Goal: Transaction & Acquisition: Subscribe to service/newsletter

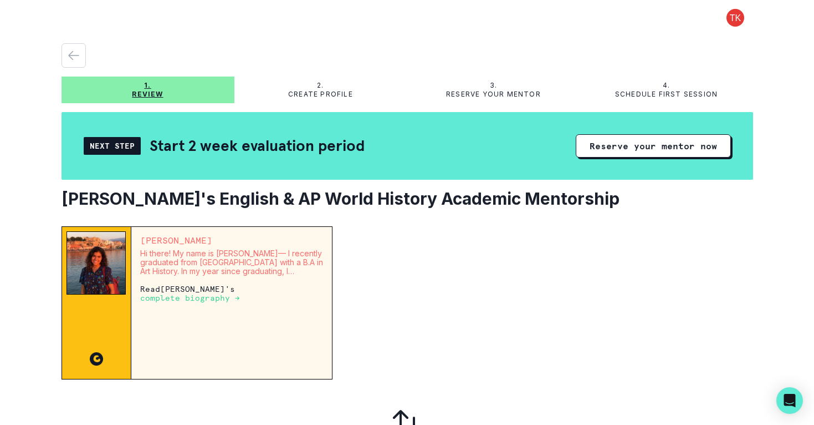
click at [119, 150] on div "Next Step" at bounding box center [112, 146] width 57 height 18
click at [654, 145] on button "Reserve your mentor now" at bounding box center [653, 145] width 155 height 23
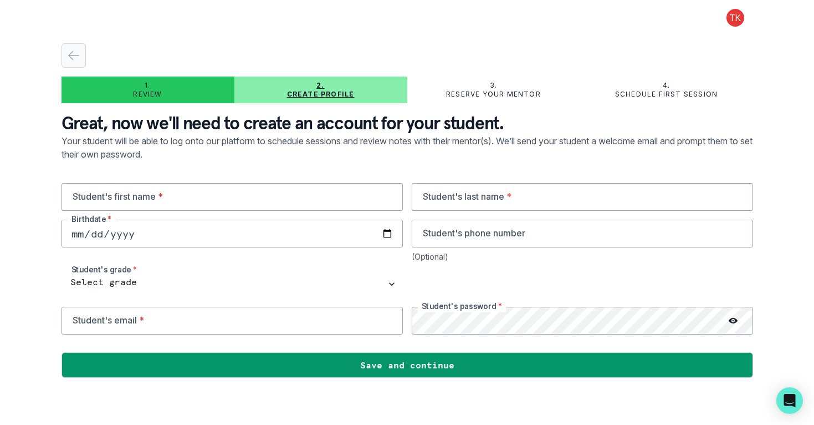
click at [67, 57] on icon "button" at bounding box center [73, 55] width 13 height 13
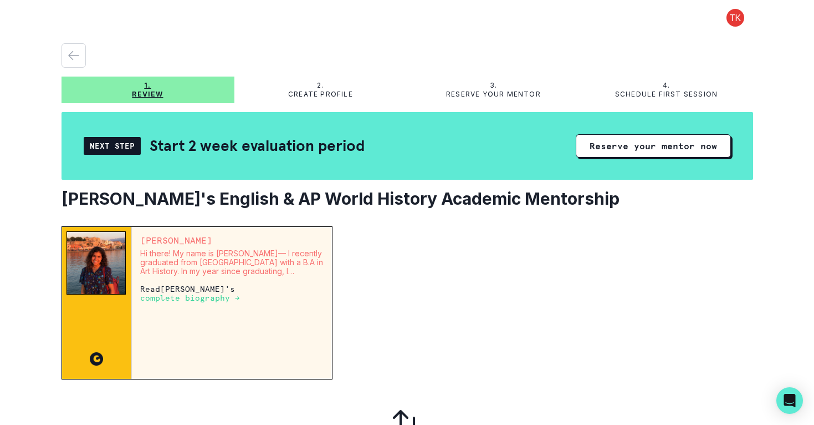
click at [314, 88] on div "2. Create profile" at bounding box center [320, 90] width 173 height 18
click at [320, 93] on p "Create profile" at bounding box center [320, 94] width 65 height 9
click at [653, 146] on button "Reserve your mentor now" at bounding box center [653, 145] width 155 height 23
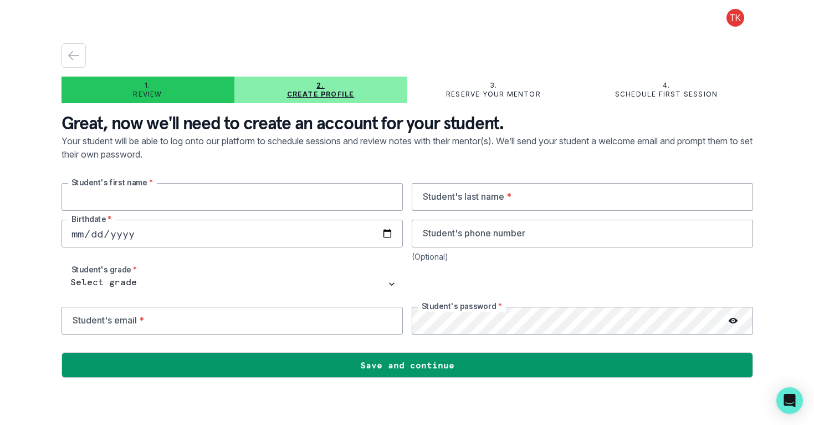
click at [152, 194] on input "text" at bounding box center [232, 197] width 341 height 28
type input "Mira"
click at [441, 197] on input "text" at bounding box center [582, 197] width 341 height 28
type input "[PERSON_NAME]"
type input "[DATE]"
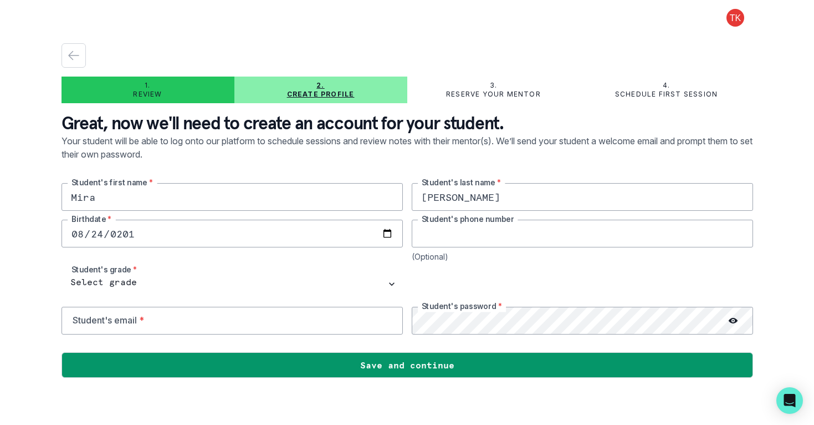
click at [431, 232] on input "tel" at bounding box center [582, 234] width 341 height 28
type input "6506679448"
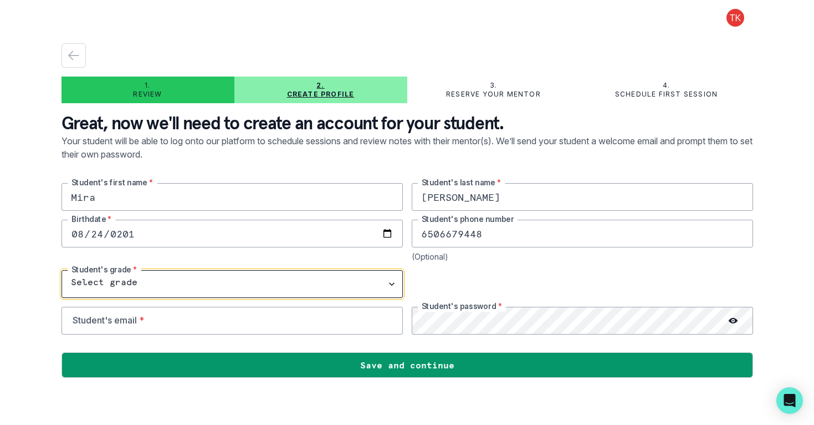
click at [277, 288] on select "Select grade 1st Grade 2nd Grade 3rd Grade 4th Grade 5th Grade 6th Grade 7th Gr…" at bounding box center [232, 284] width 341 height 28
select select "10th Grade"
click at [62, 270] on select "Select grade 1st Grade 2nd Grade 3rd Grade 4th Grade 5th Grade 6th Grade 7th Gr…" at bounding box center [232, 284] width 341 height 28
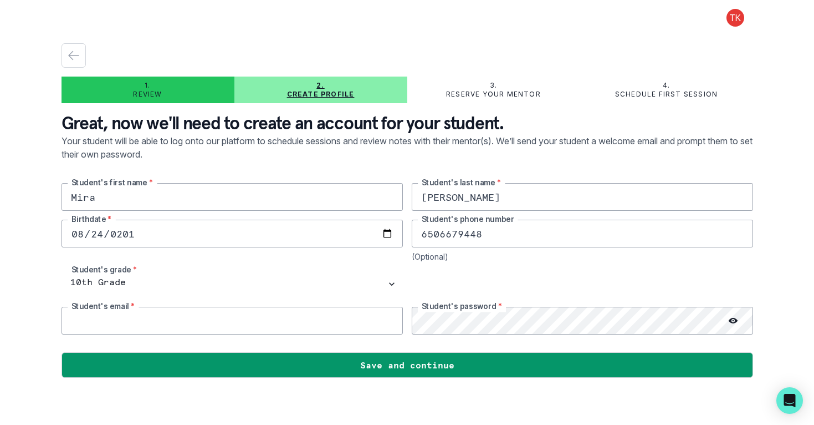
click at [122, 325] on input "email" at bounding box center [232, 321] width 341 height 28
type input "[EMAIL_ADDRESS][DOMAIN_NAME]"
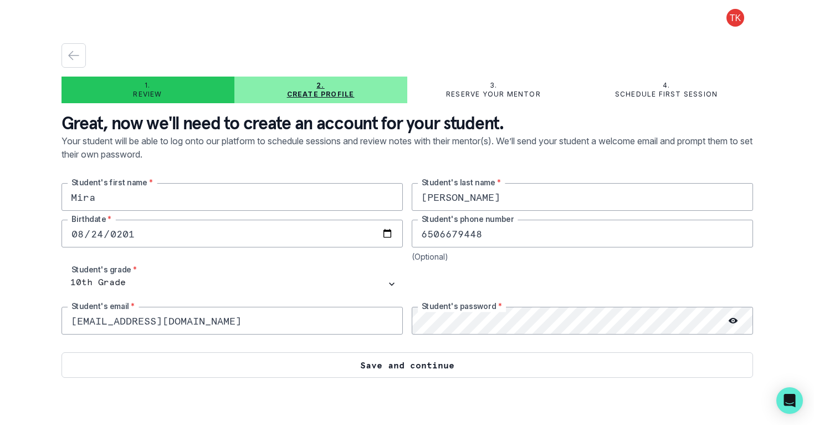
click at [436, 365] on button "Save and continue" at bounding box center [408, 364] width 692 height 25
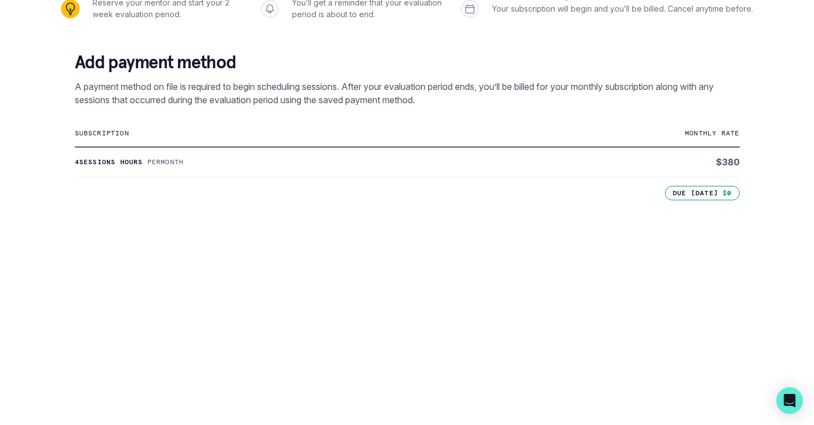
scroll to position [398, 0]
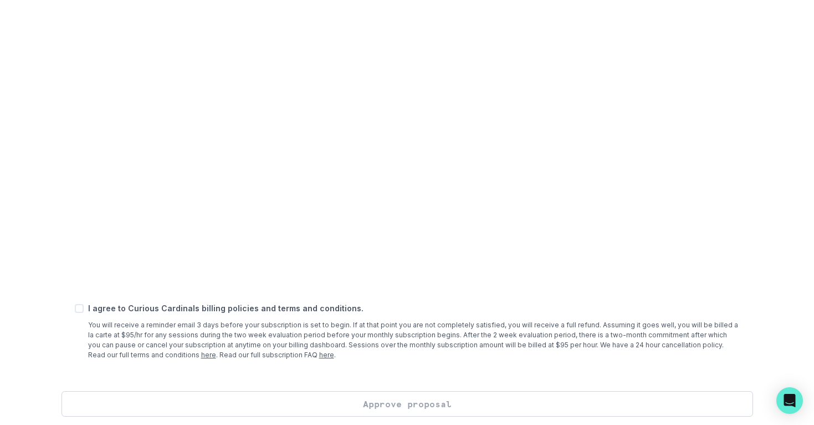
click at [228, 330] on p "You will receive a reminder email 3 days before your subscription is set to beg…" at bounding box center [414, 340] width 652 height 40
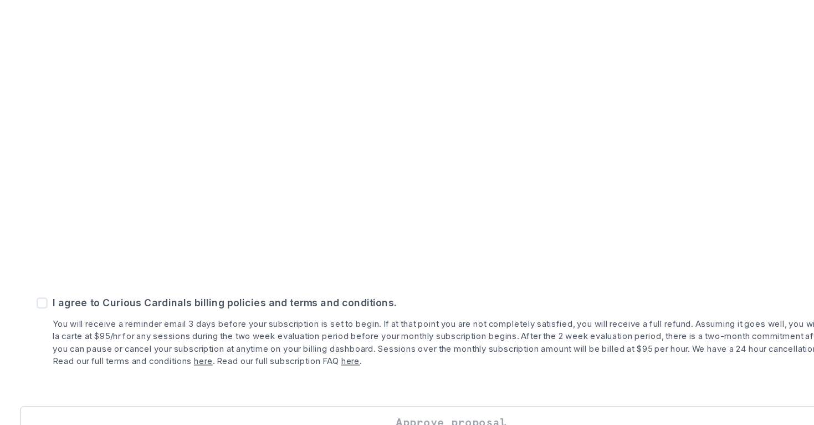
scroll to position [404, 0]
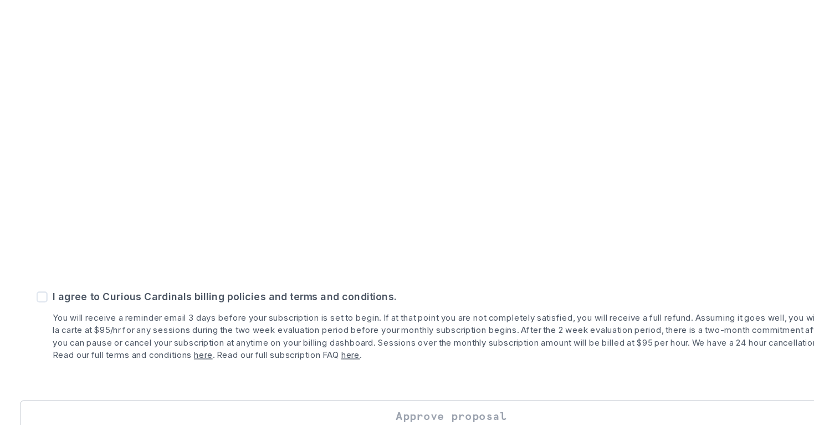
click at [80, 303] on span at bounding box center [79, 303] width 9 height 9
click at [75, 303] on input "checkbox" at bounding box center [74, 303] width 1 height 1
checkbox input "true"
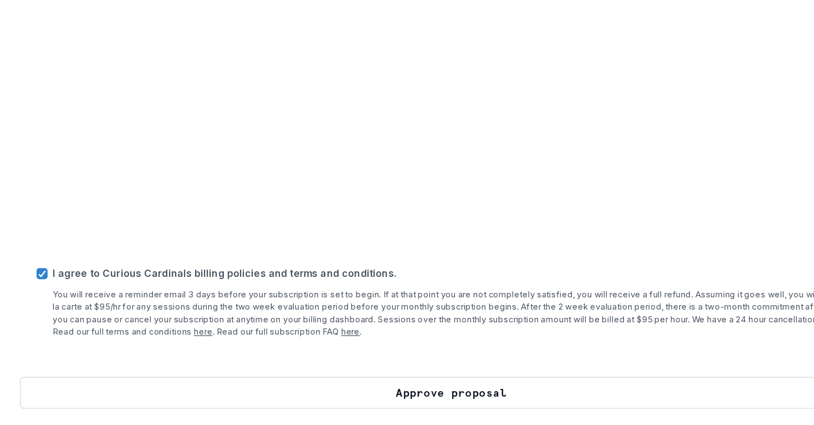
click at [410, 401] on button "Approve proposal" at bounding box center [408, 398] width 692 height 25
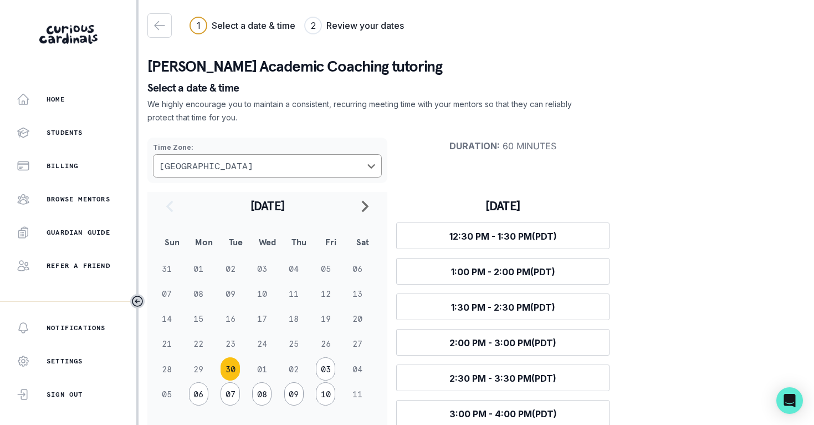
scroll to position [17, 0]
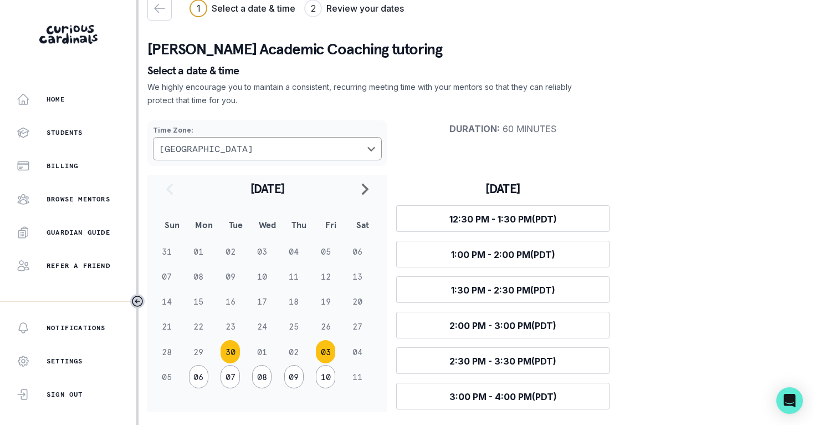
click at [328, 351] on button "03" at bounding box center [325, 351] width 19 height 23
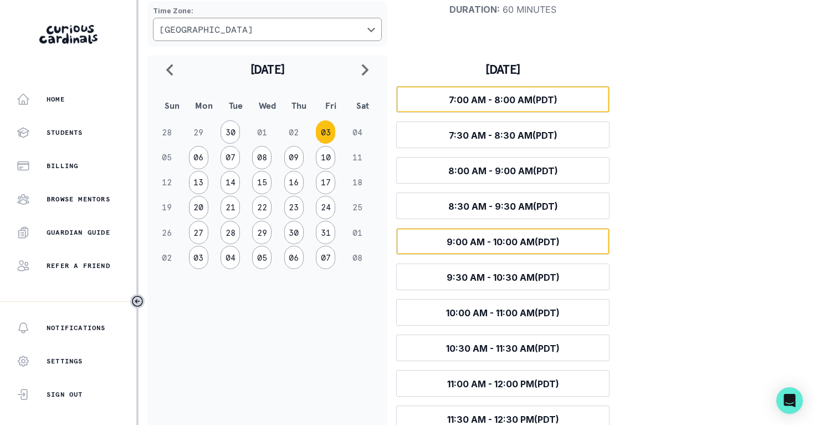
scroll to position [176, 0]
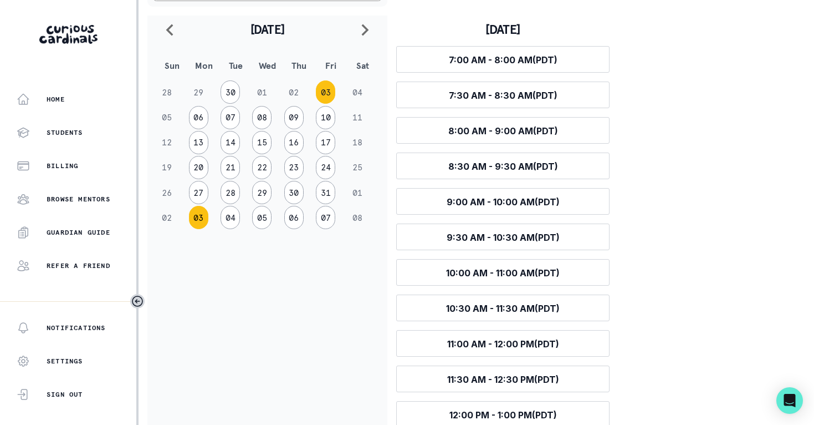
click at [197, 221] on button "03" at bounding box center [198, 217] width 19 height 23
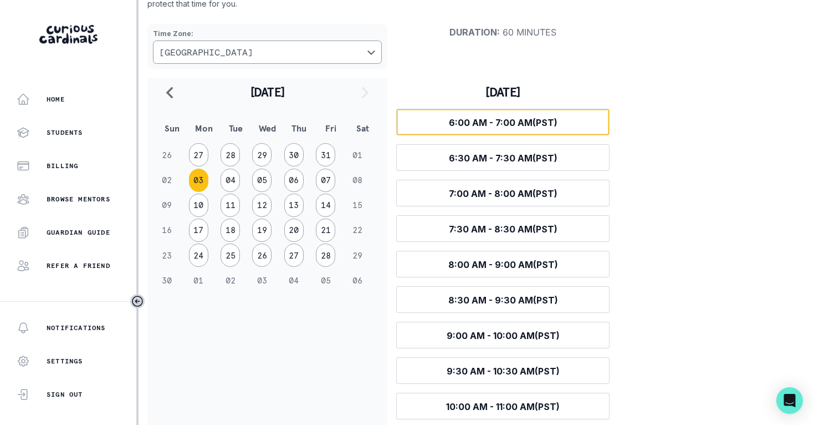
scroll to position [0, 0]
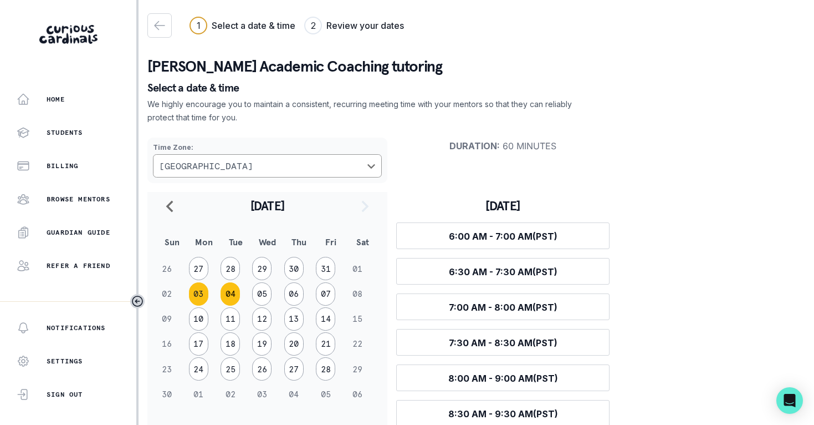
click at [230, 292] on button "04" at bounding box center [230, 293] width 19 height 23
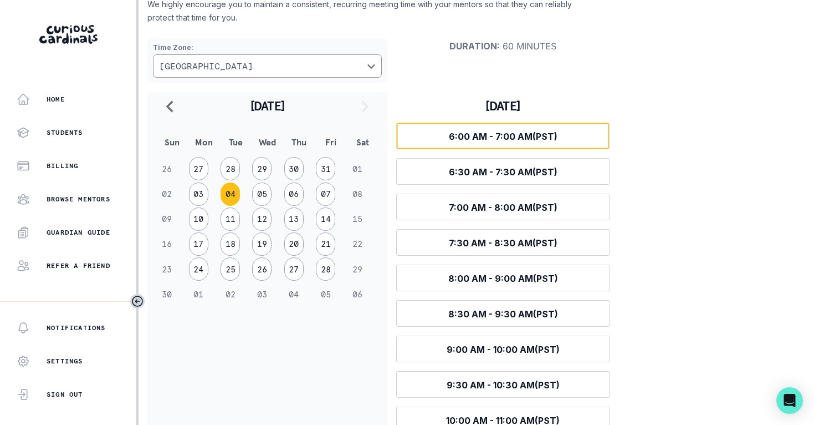
scroll to position [141, 0]
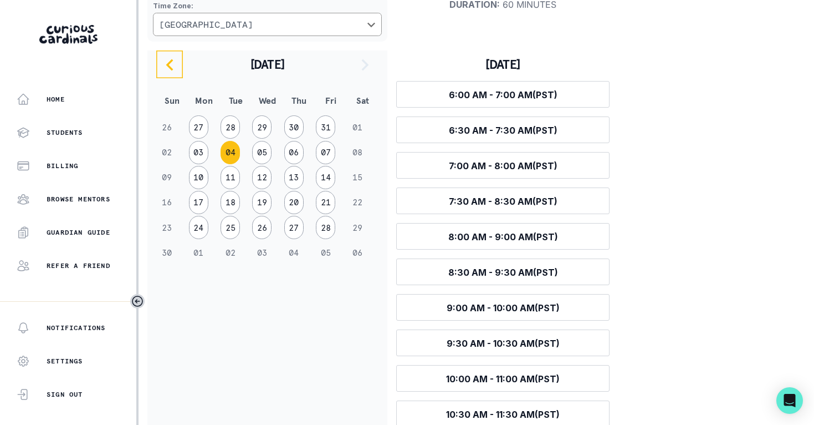
click at [170, 67] on icon "navigate to previous month" at bounding box center [169, 65] width 7 height 12
click at [171, 68] on icon "navigate to previous month" at bounding box center [169, 65] width 7 height 12
click at [232, 226] on button "30" at bounding box center [230, 227] width 19 height 23
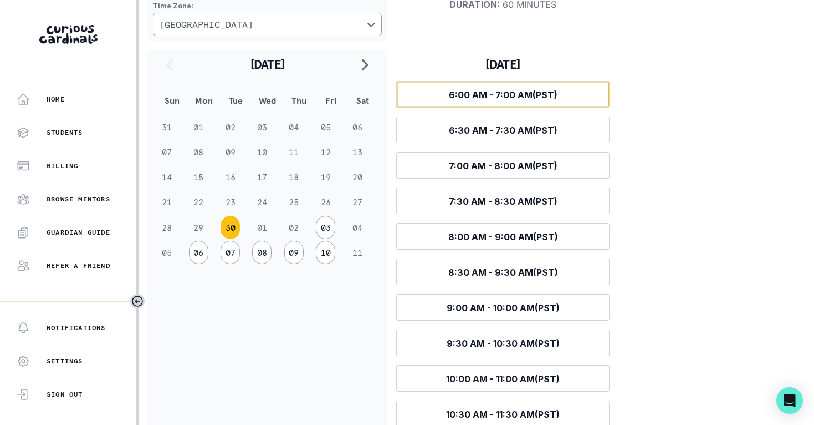
scroll to position [17, 0]
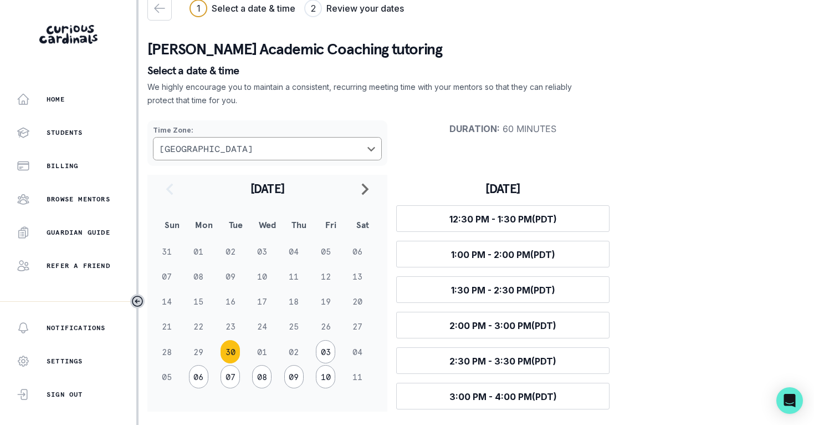
click at [266, 352] on td "01" at bounding box center [268, 351] width 32 height 25
click at [327, 351] on button "03" at bounding box center [325, 351] width 19 height 23
click at [200, 377] on button "03" at bounding box center [198, 376] width 19 height 23
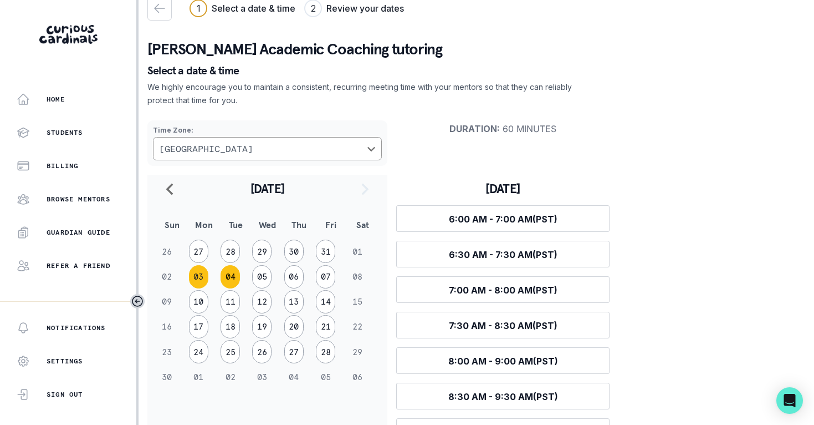
click at [233, 277] on button "04" at bounding box center [230, 276] width 19 height 23
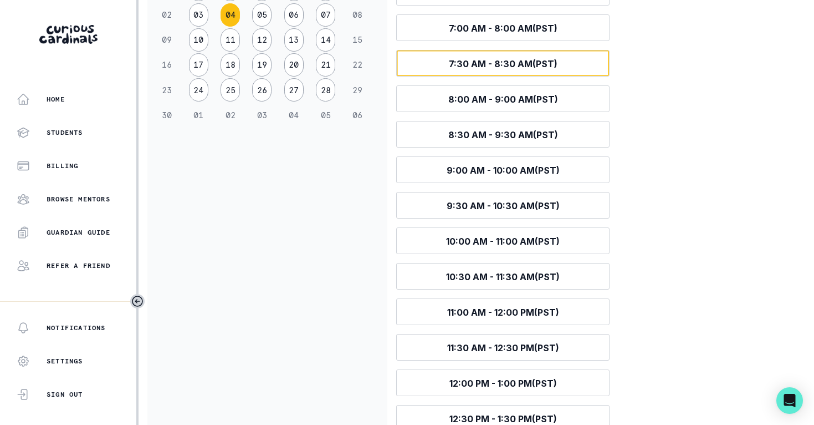
scroll to position [193, 0]
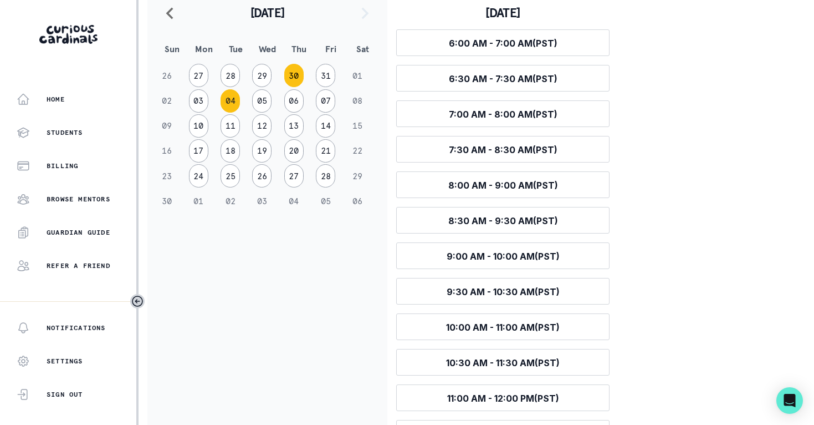
click at [293, 76] on button "30" at bounding box center [293, 75] width 19 height 23
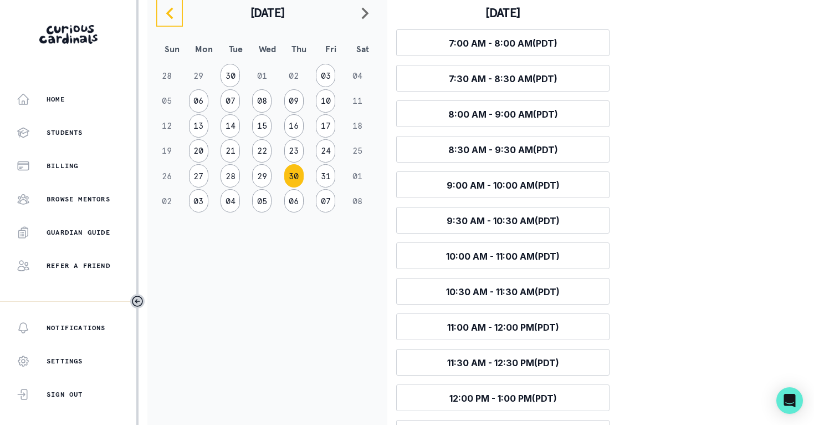
click at [169, 15] on icon "navigate to previous month" at bounding box center [169, 13] width 7 height 12
click at [228, 200] on button "07" at bounding box center [230, 200] width 19 height 23
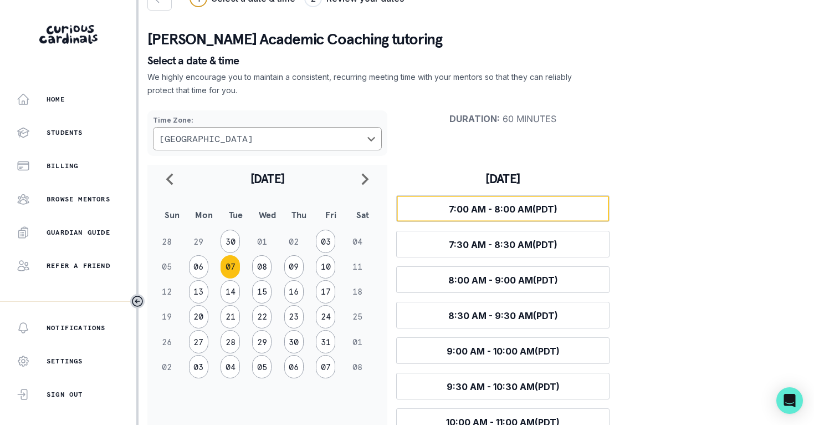
scroll to position [4, 0]
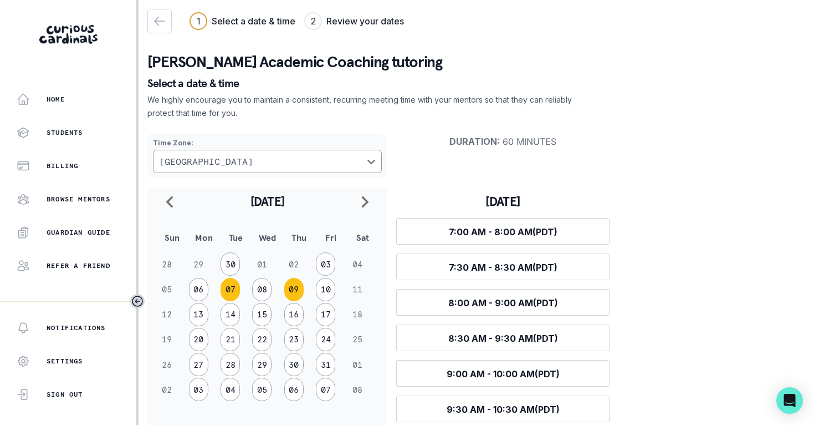
click at [295, 288] on button "09" at bounding box center [293, 289] width 19 height 23
click at [232, 262] on button "30" at bounding box center [230, 263] width 19 height 23
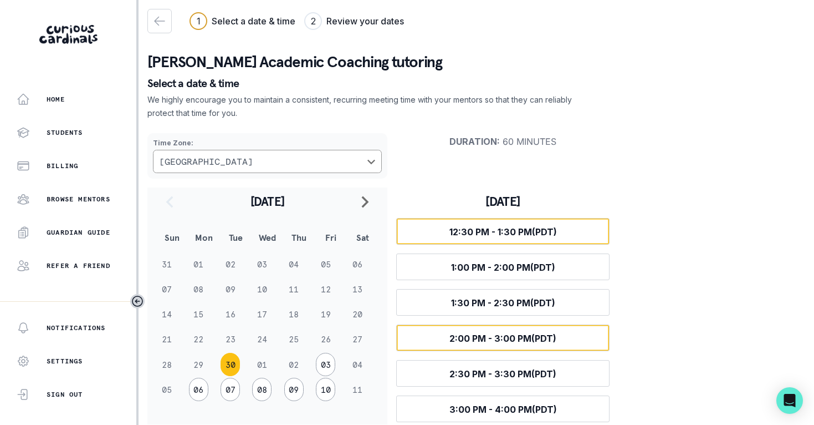
scroll to position [17, 0]
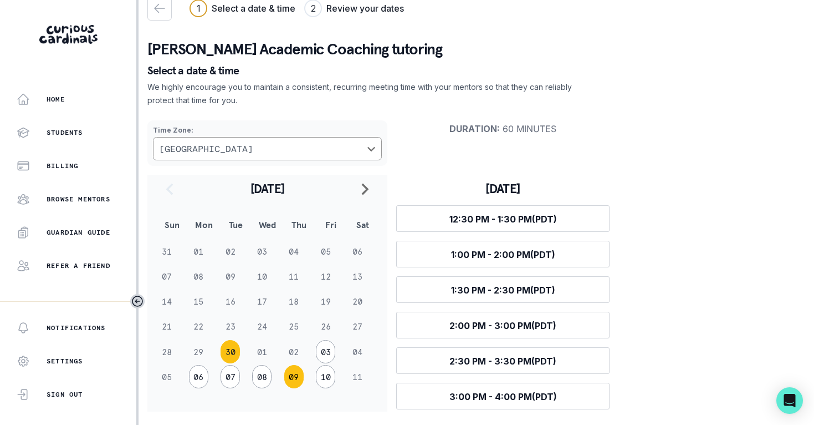
click at [293, 377] on button "09" at bounding box center [293, 376] width 19 height 23
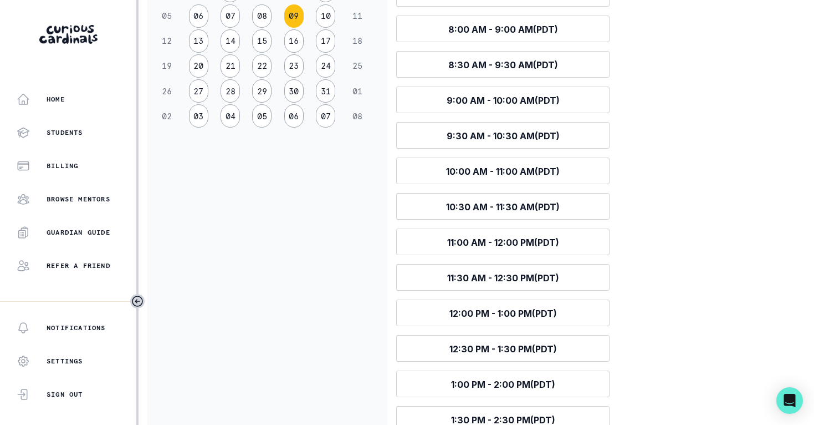
scroll to position [211, 0]
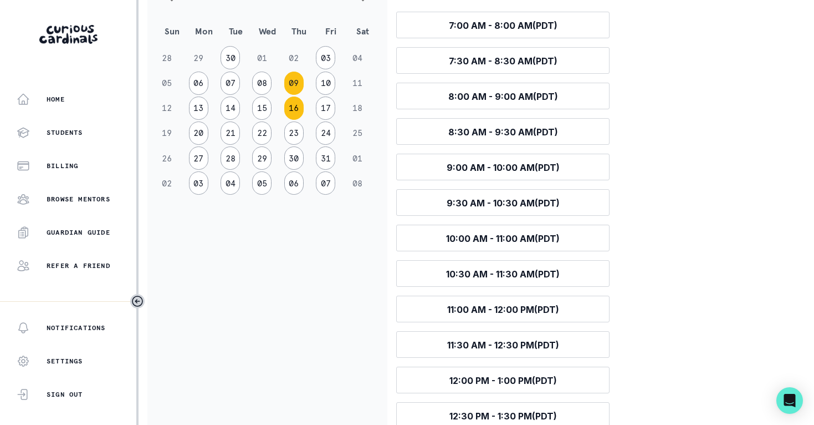
click at [289, 103] on button "16" at bounding box center [293, 107] width 19 height 23
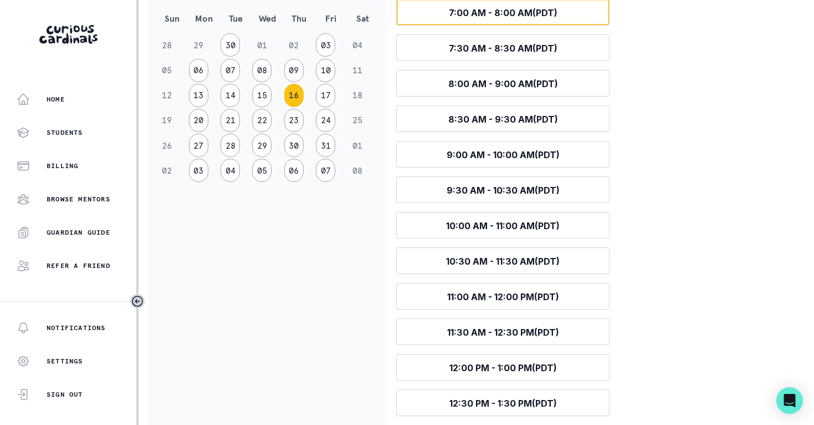
scroll to position [200, 0]
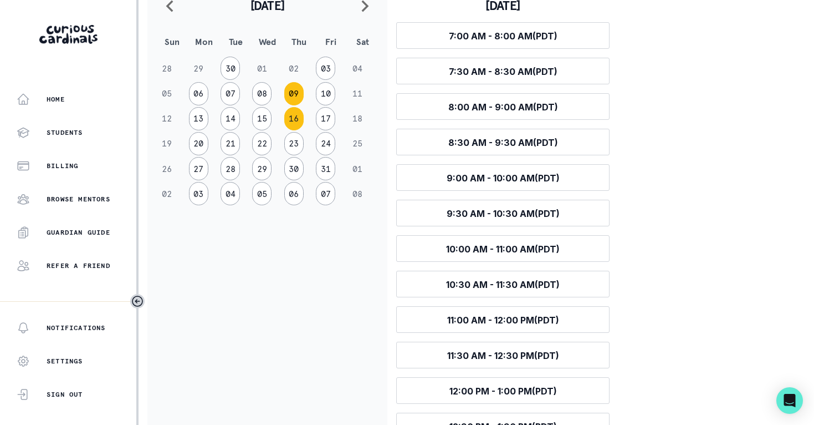
click at [290, 95] on button "09" at bounding box center [293, 93] width 19 height 23
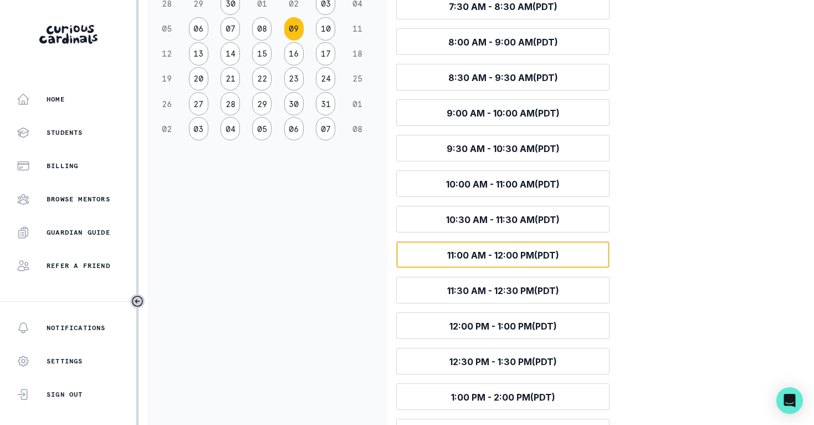
scroll to position [258, 0]
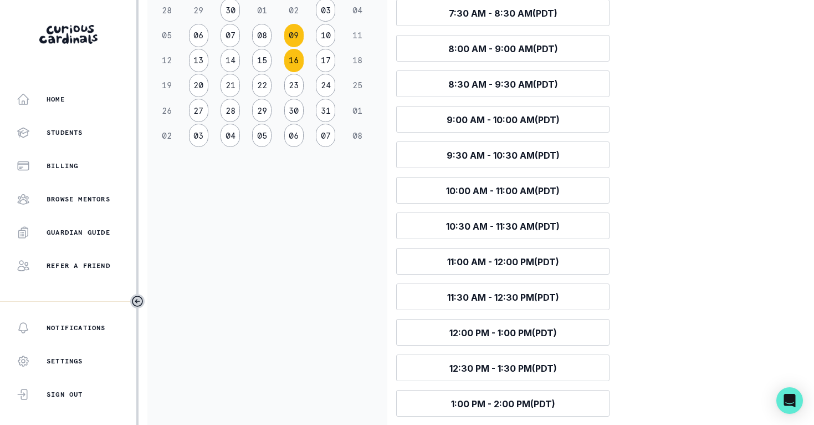
click at [297, 64] on button "16" at bounding box center [293, 60] width 19 height 23
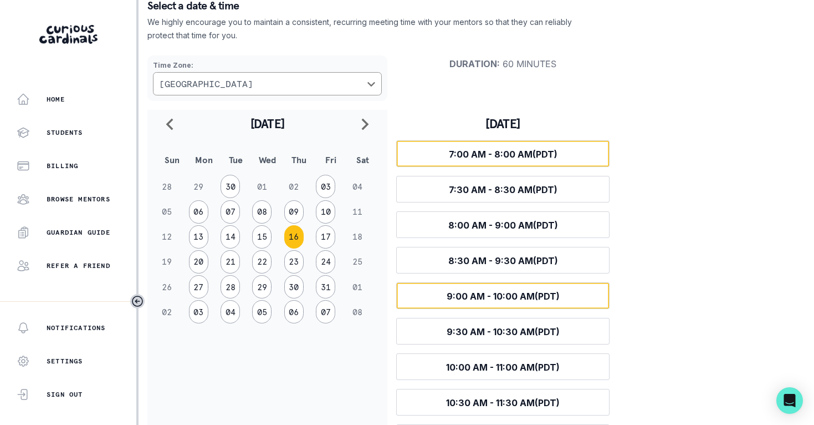
scroll to position [0, 0]
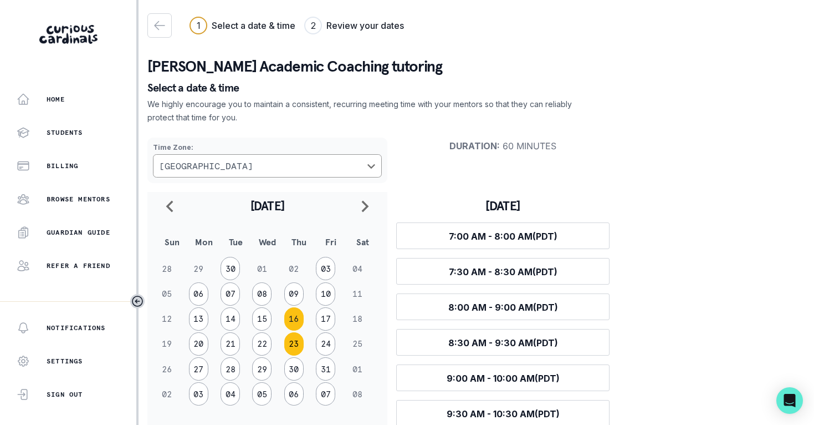
click at [298, 344] on button "23" at bounding box center [293, 343] width 19 height 23
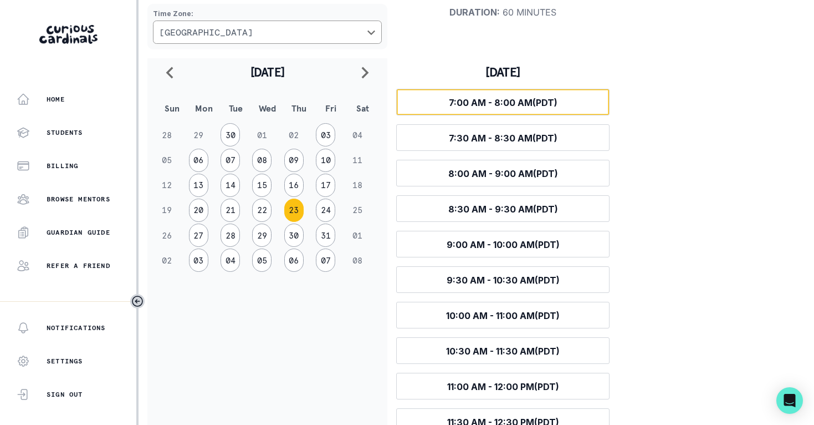
scroll to position [114, 0]
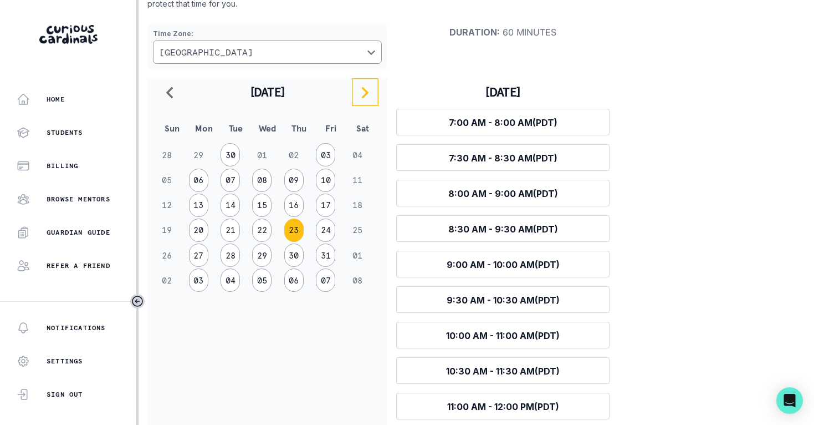
click at [366, 96] on icon "navigate to next month" at bounding box center [365, 92] width 13 height 13
click at [169, 92] on icon "navigate to previous month" at bounding box center [169, 92] width 7 height 12
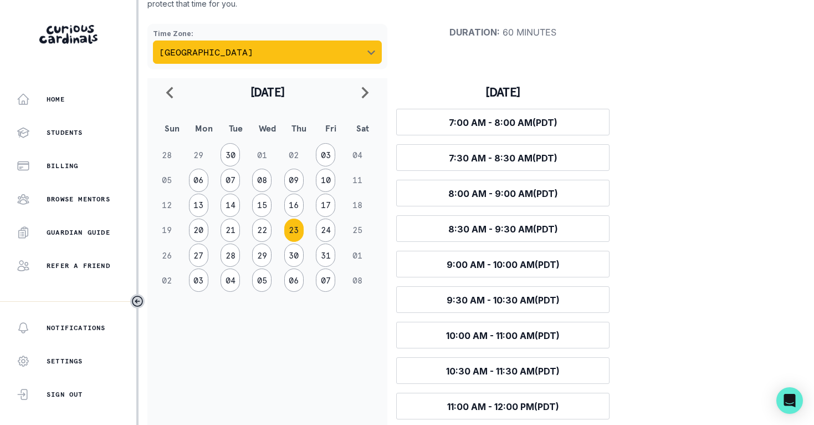
click at [370, 53] on icon "Choose a timezone" at bounding box center [372, 52] width 8 height 5
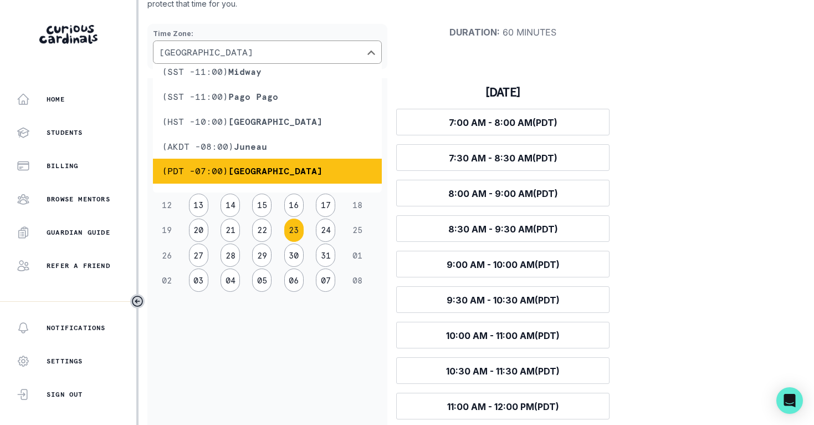
click at [365, 11] on div "[PERSON_NAME] Academic Coaching tutoring Select a date & time We highly encoura…" at bounding box center [476, 386] width 658 height 916
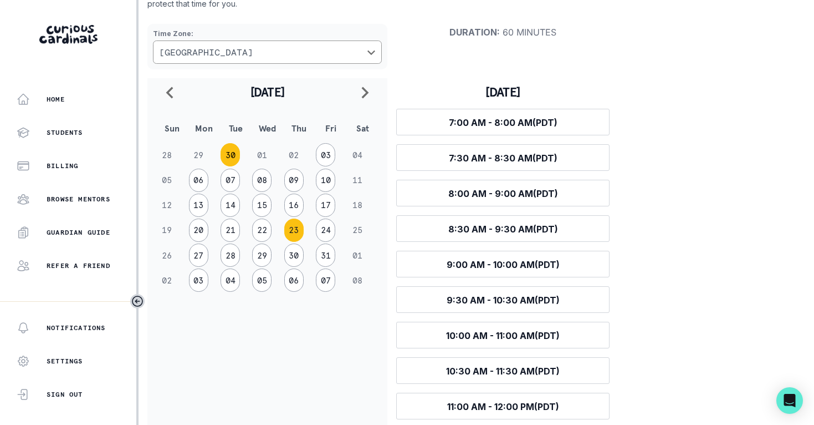
click at [231, 155] on button "30" at bounding box center [230, 154] width 19 height 23
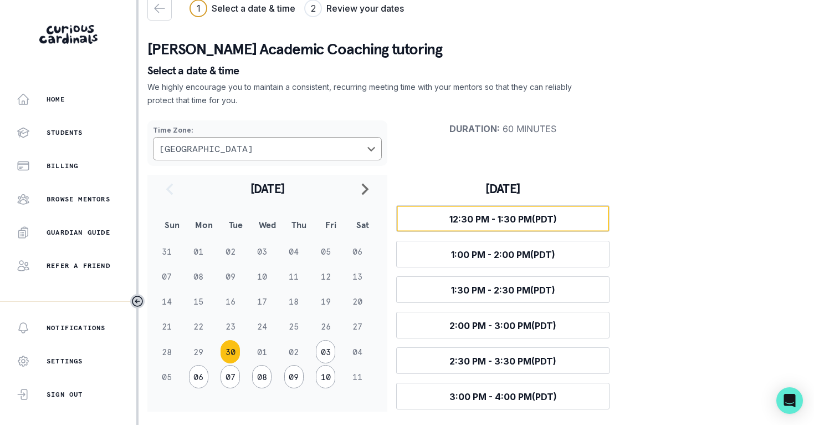
scroll to position [17, 0]
click at [234, 378] on button "07" at bounding box center [230, 376] width 19 height 23
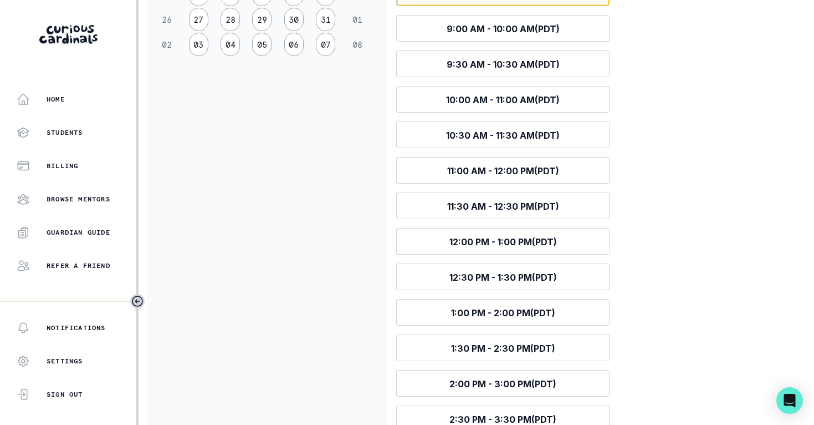
scroll to position [197, 0]
